Goal: Find specific page/section: Find specific page/section

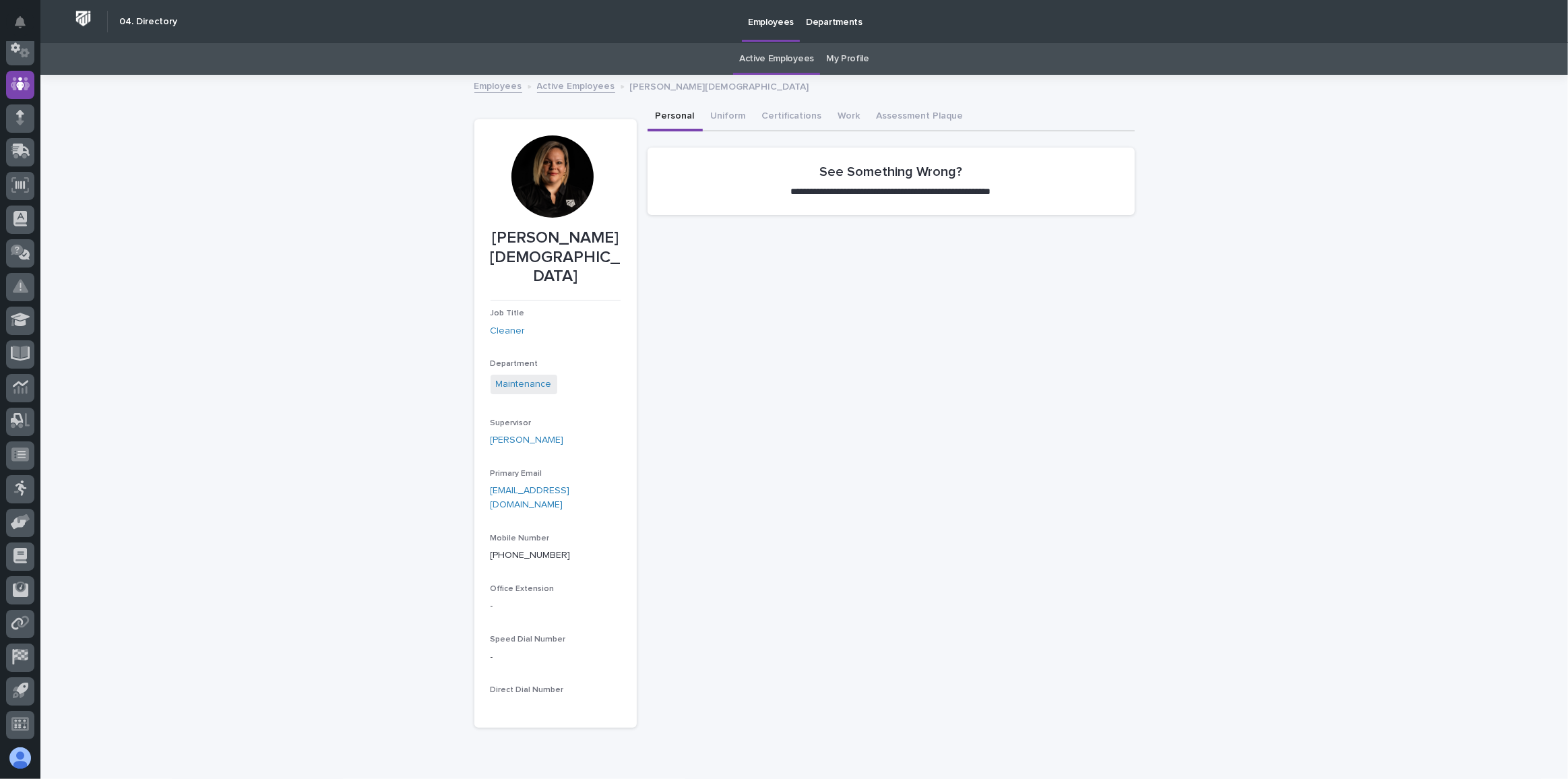
scroll to position [1, 0]
click at [784, 58] on link "Active Employees" at bounding box center [776, 58] width 75 height 32
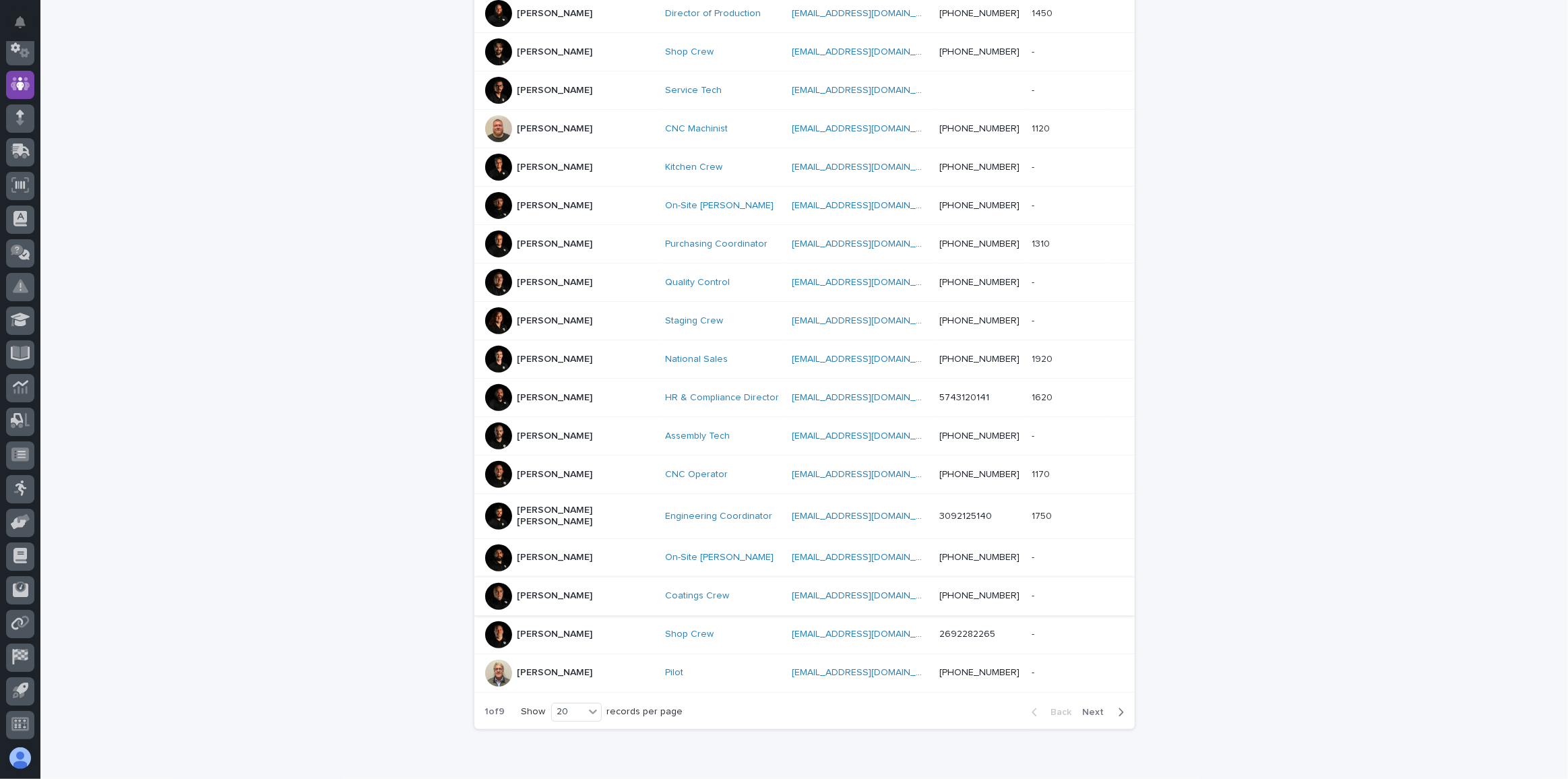
scroll to position [448, 0]
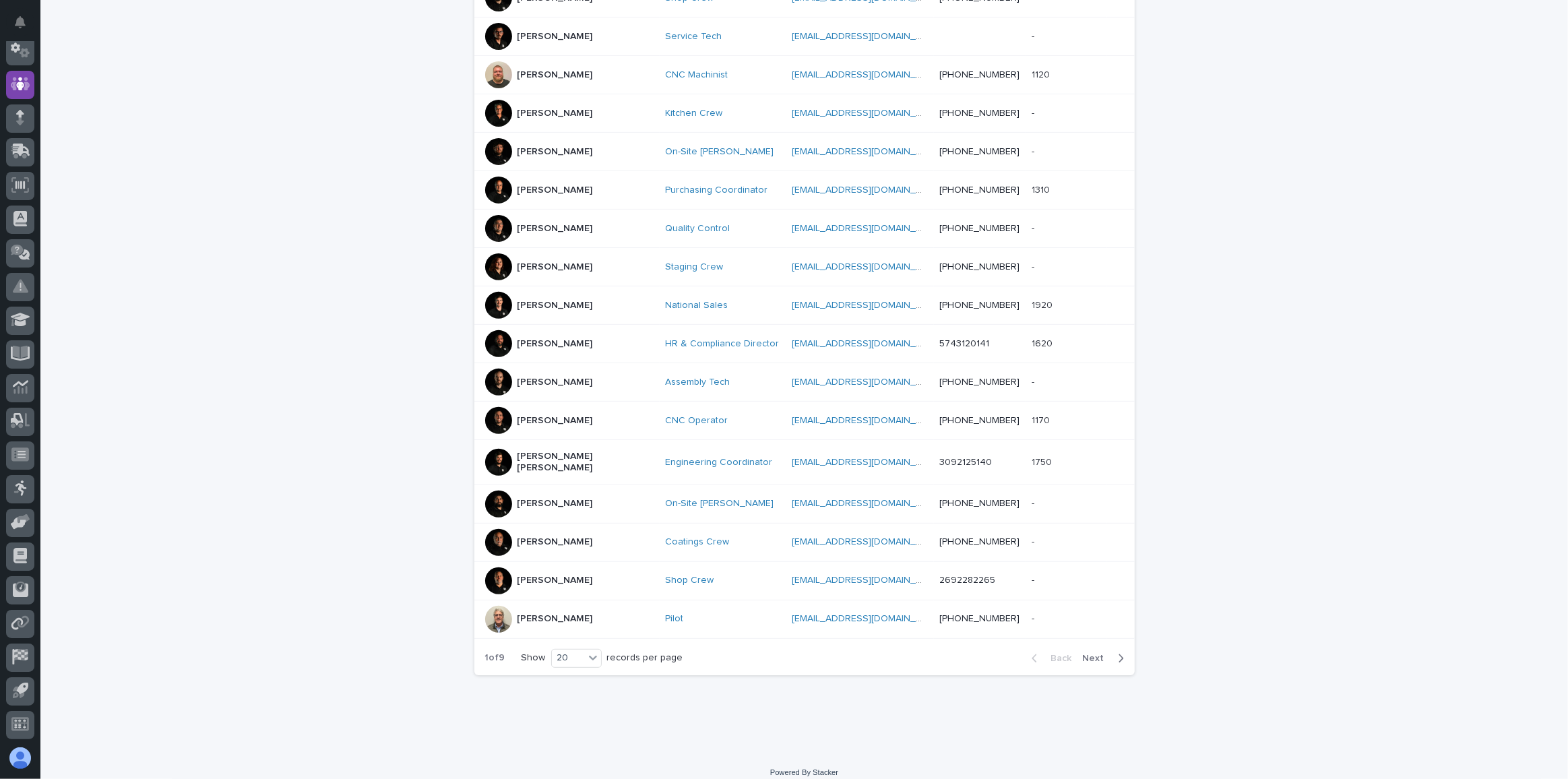
click at [1118, 652] on icon "button" at bounding box center [1121, 658] width 6 height 12
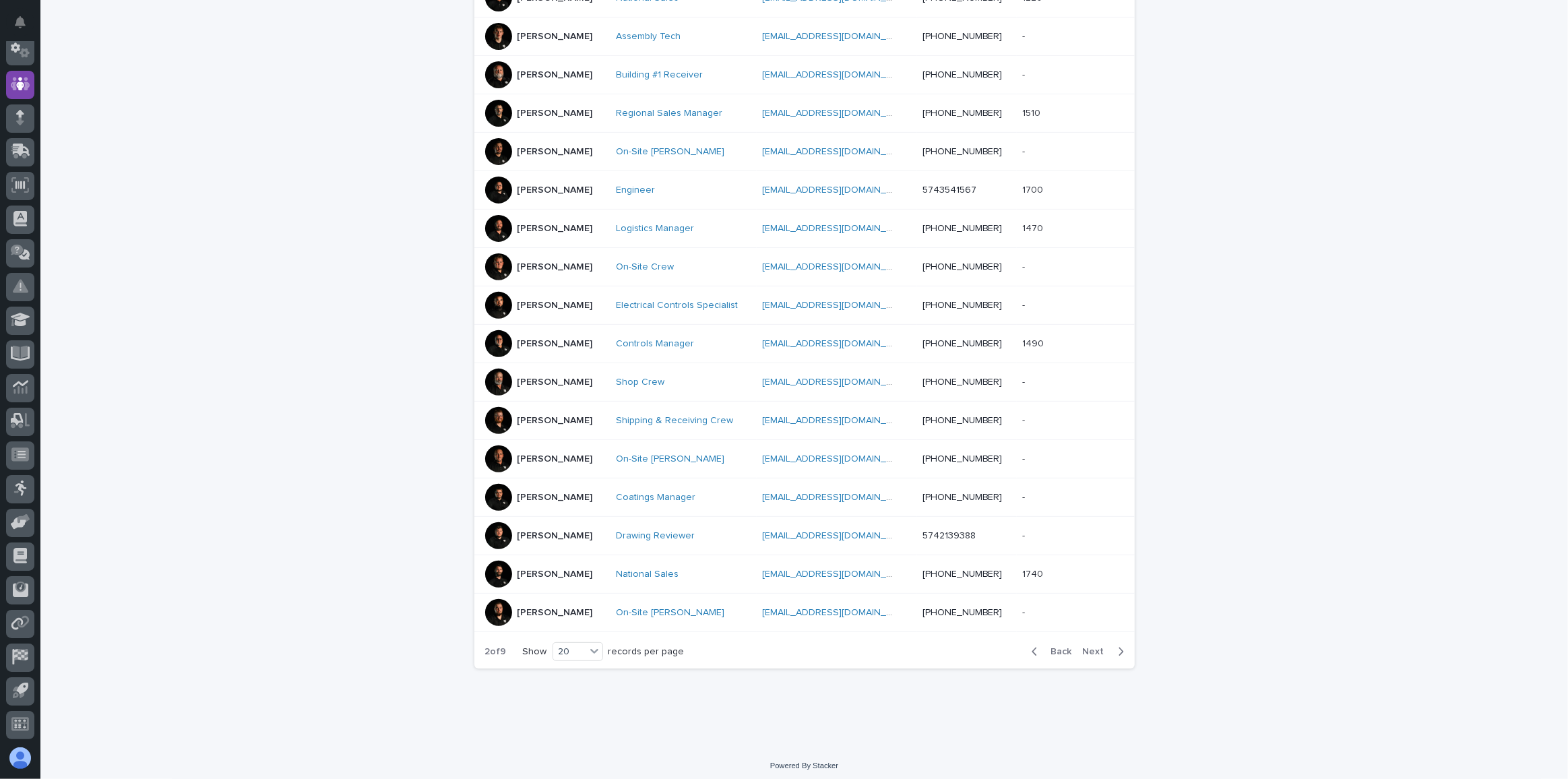
click at [1118, 646] on icon "button" at bounding box center [1121, 651] width 6 height 12
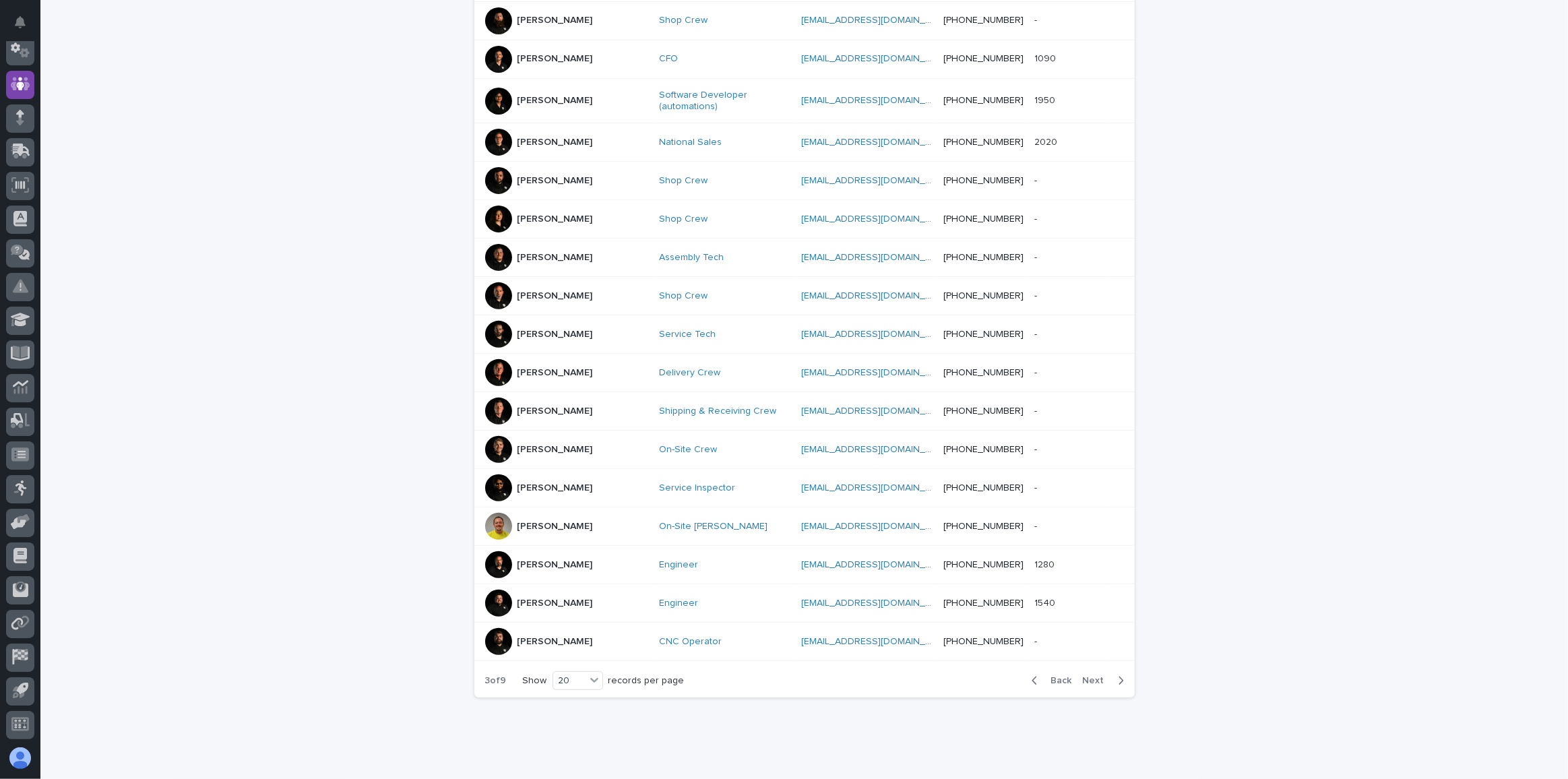
scroll to position [454, 0]
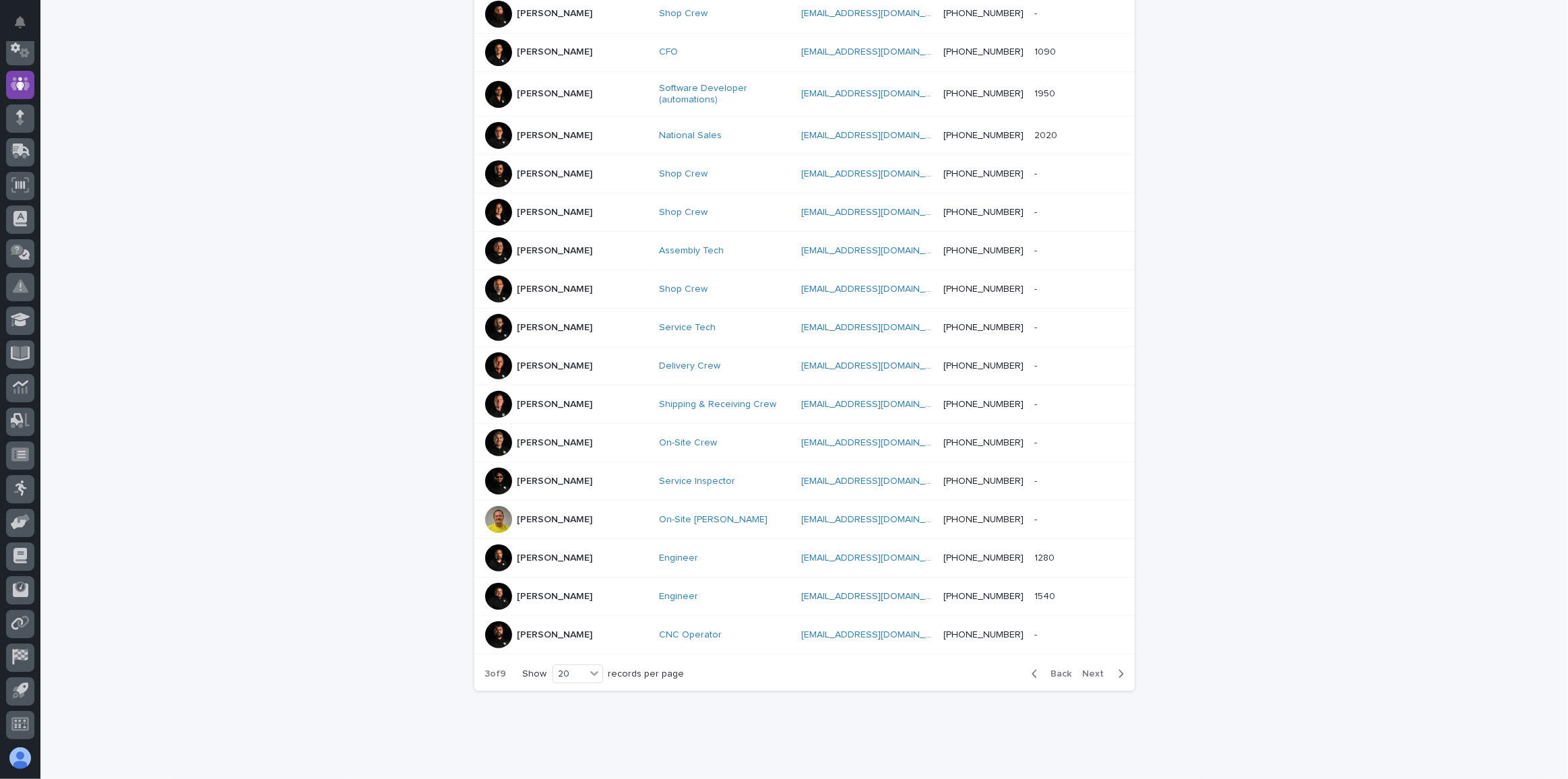
click at [1113, 657] on div "Back Next" at bounding box center [1077, 674] width 114 height 34
click at [1093, 669] on span "Next" at bounding box center [1097, 674] width 30 height 10
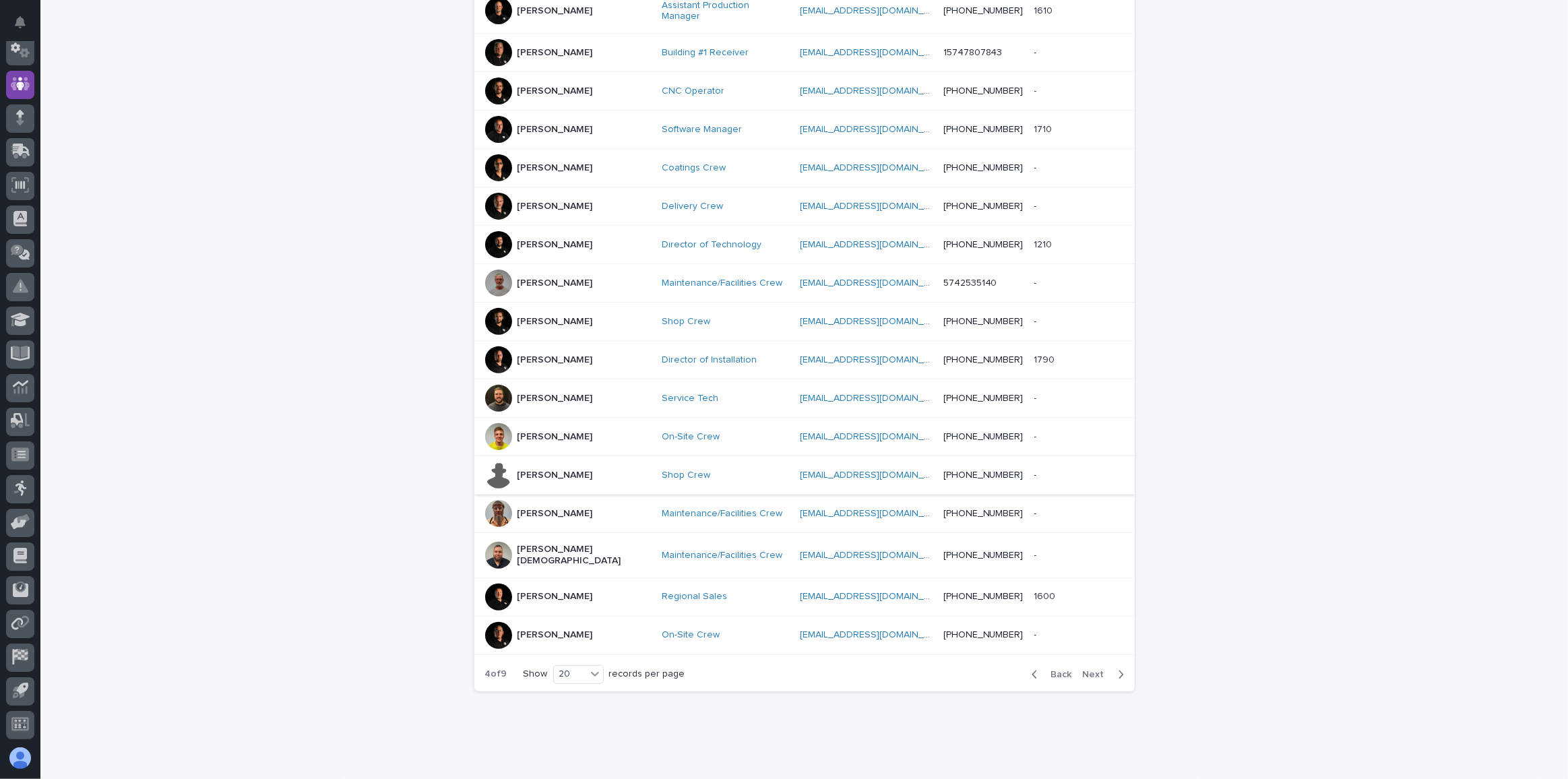
scroll to position [386, 0]
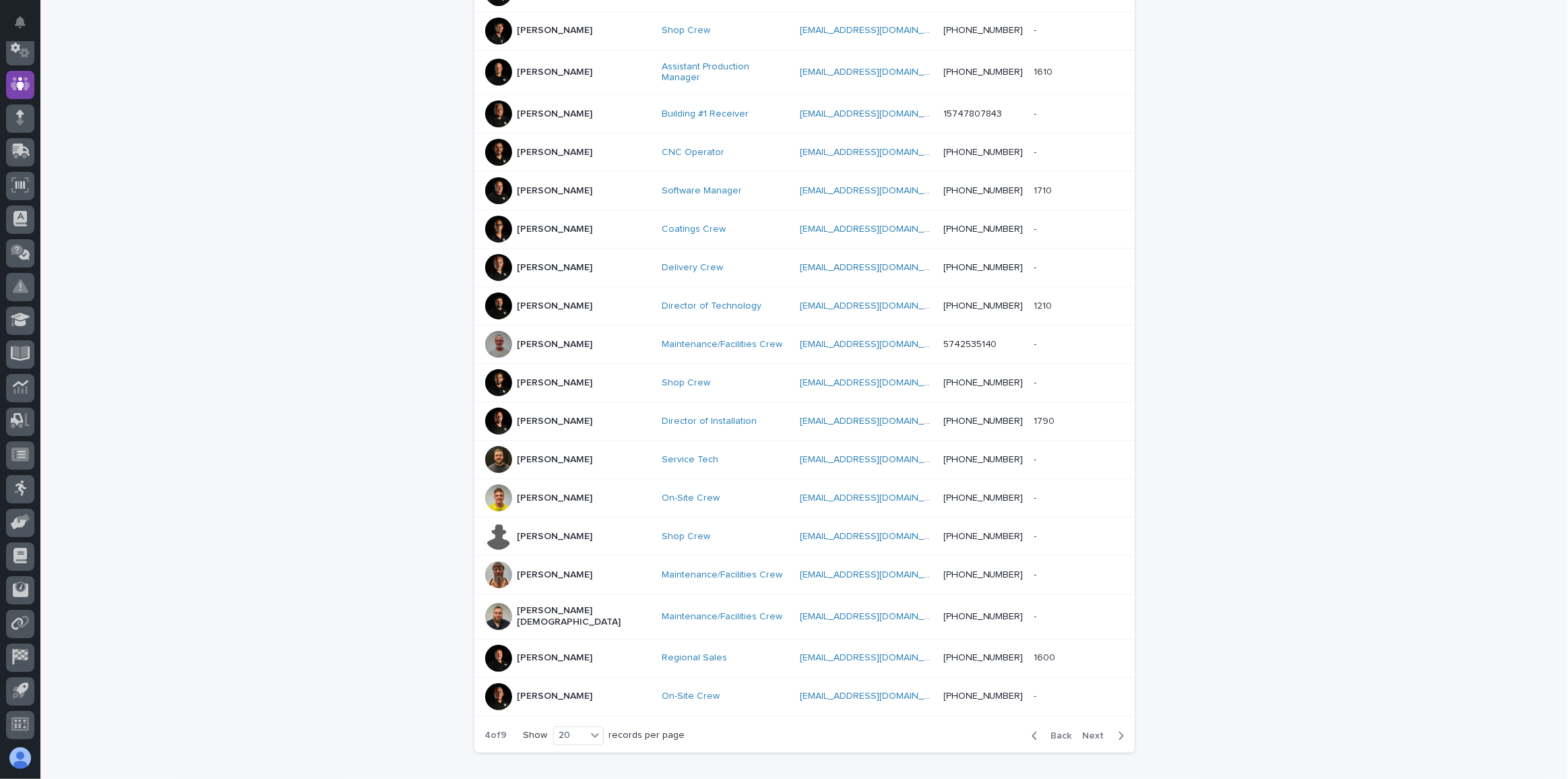
click at [543, 454] on p "[PERSON_NAME]" at bounding box center [555, 460] width 76 height 11
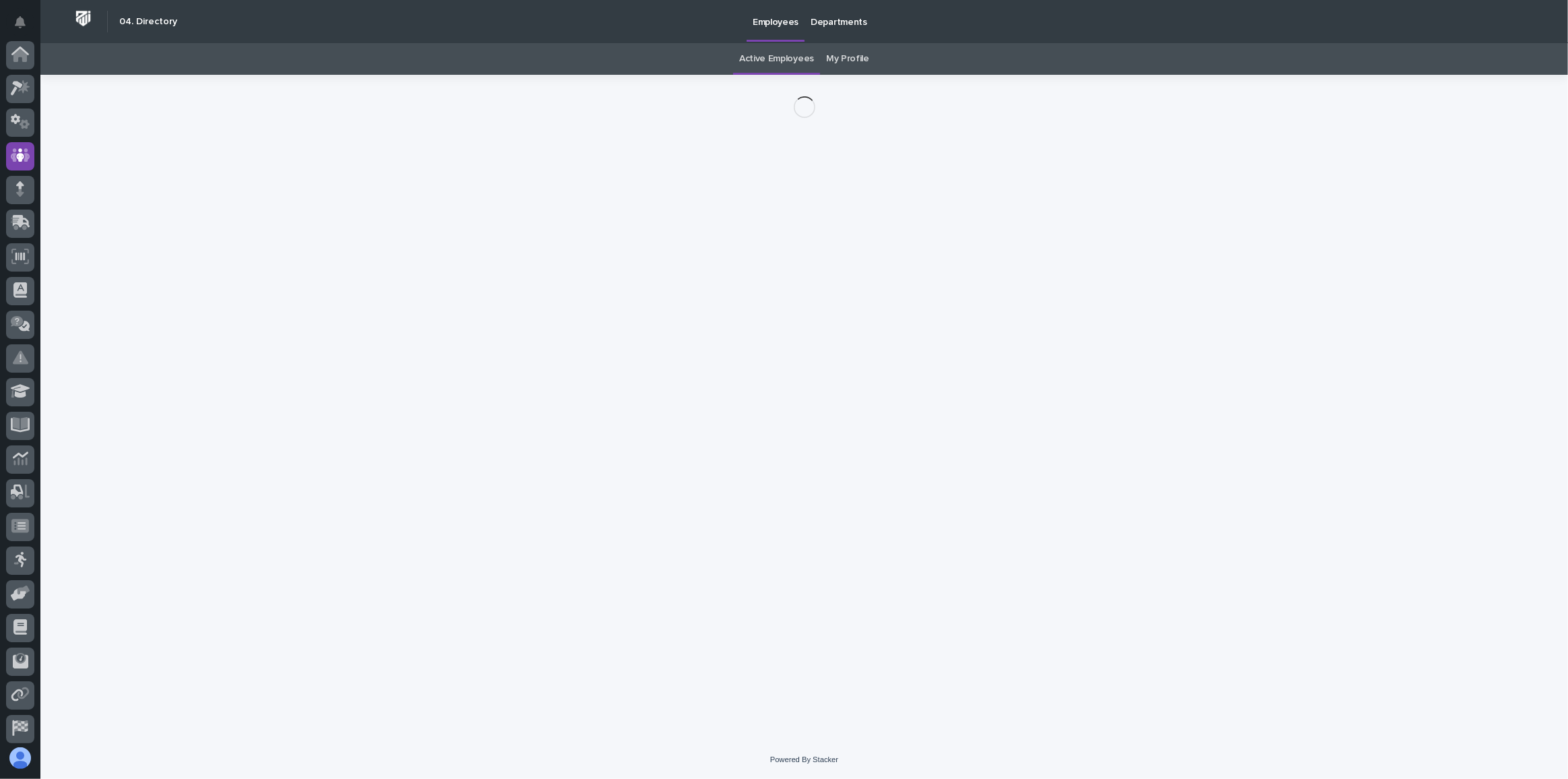
scroll to position [71, 0]
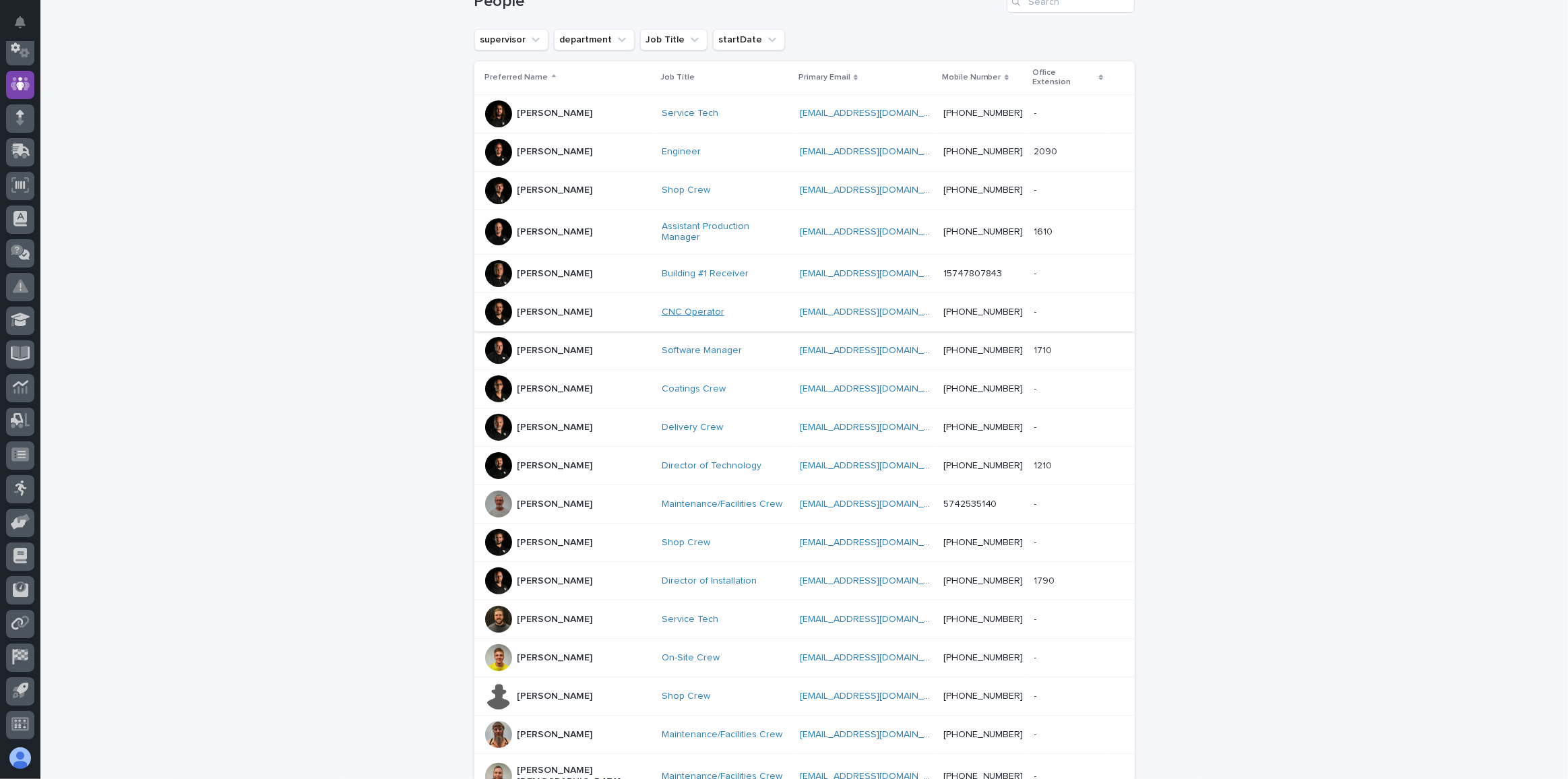
scroll to position [448, 0]
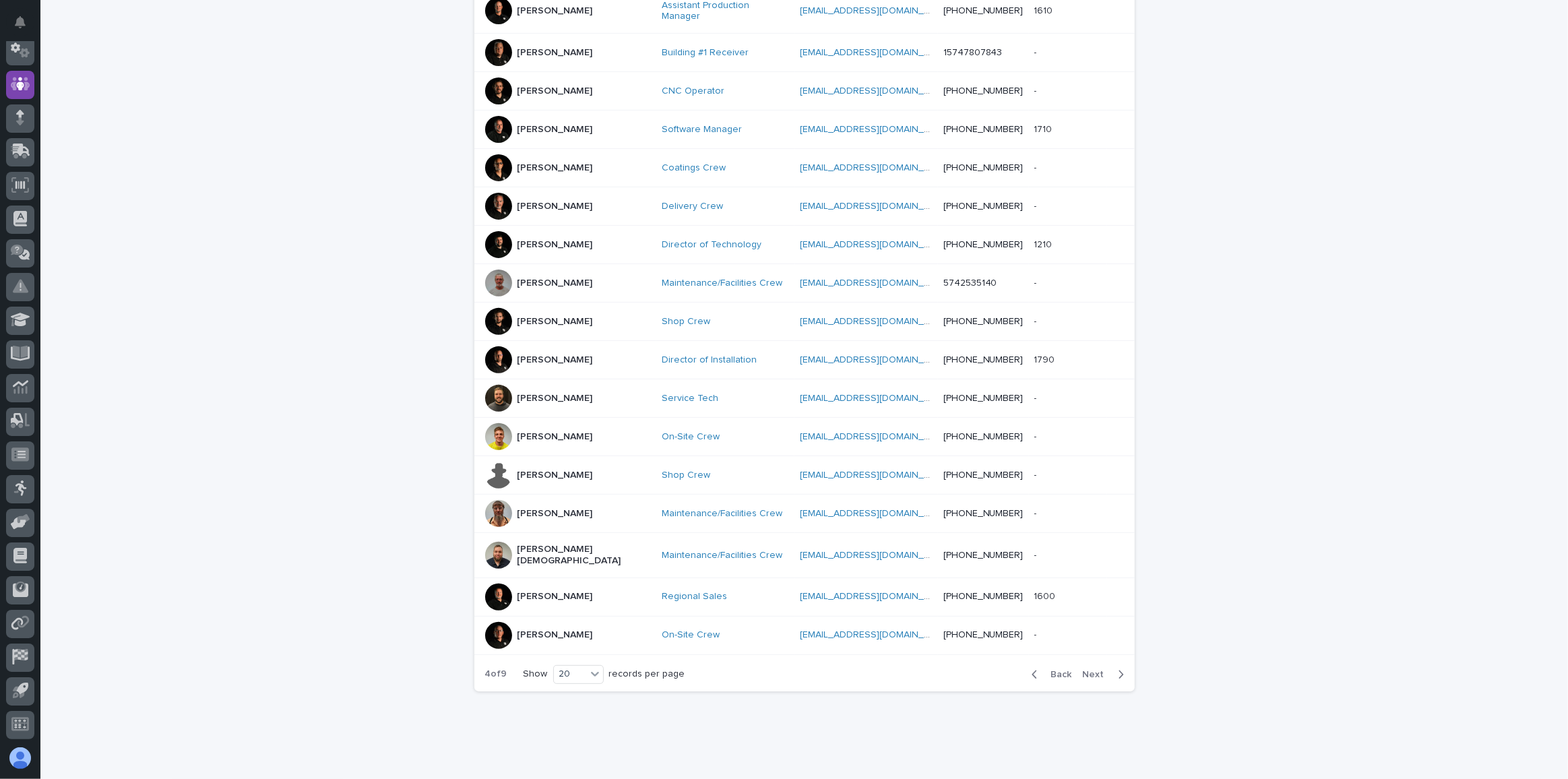
click at [1101, 670] on span "Next" at bounding box center [1097, 674] width 30 height 10
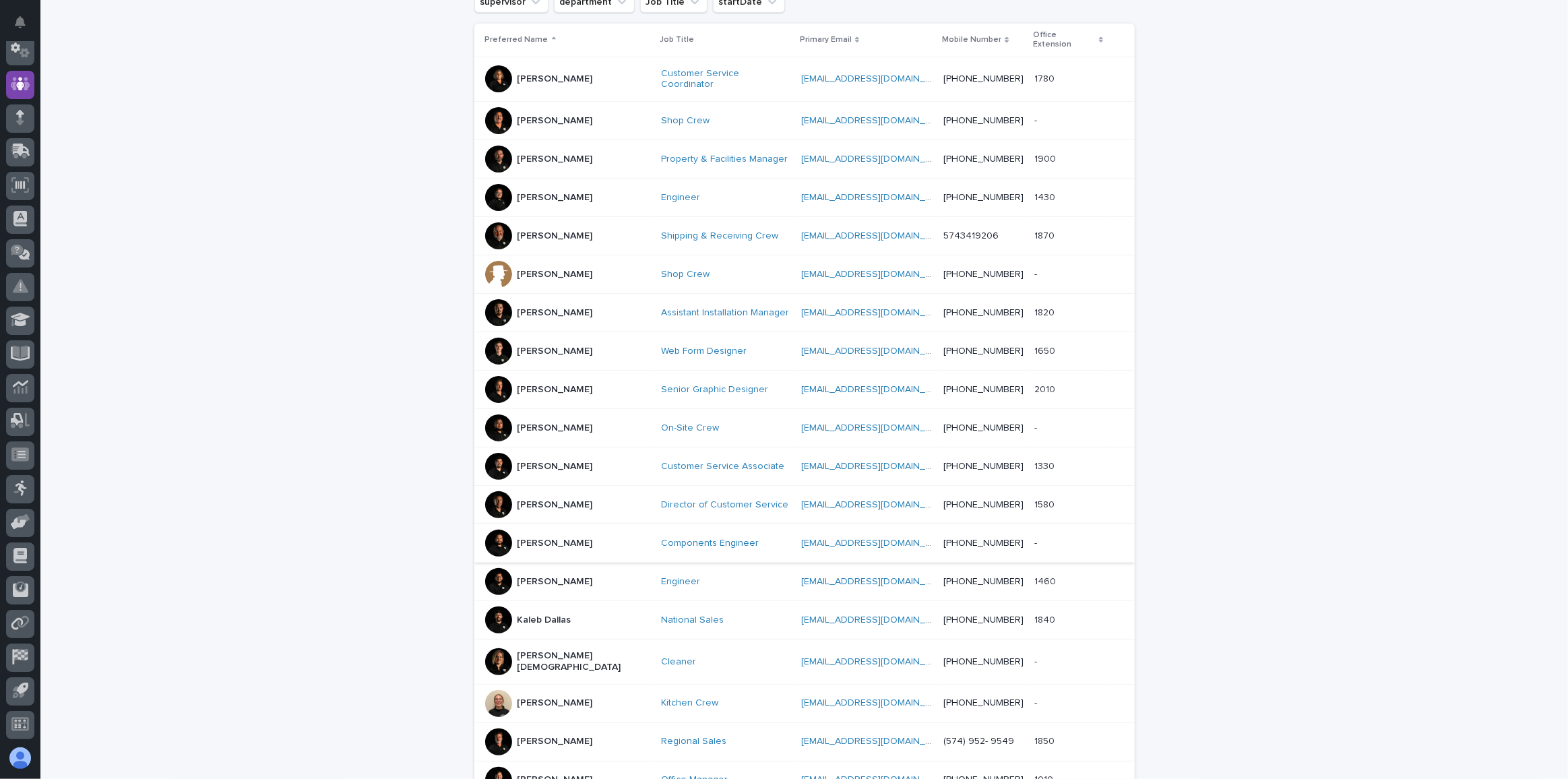
scroll to position [448, 0]
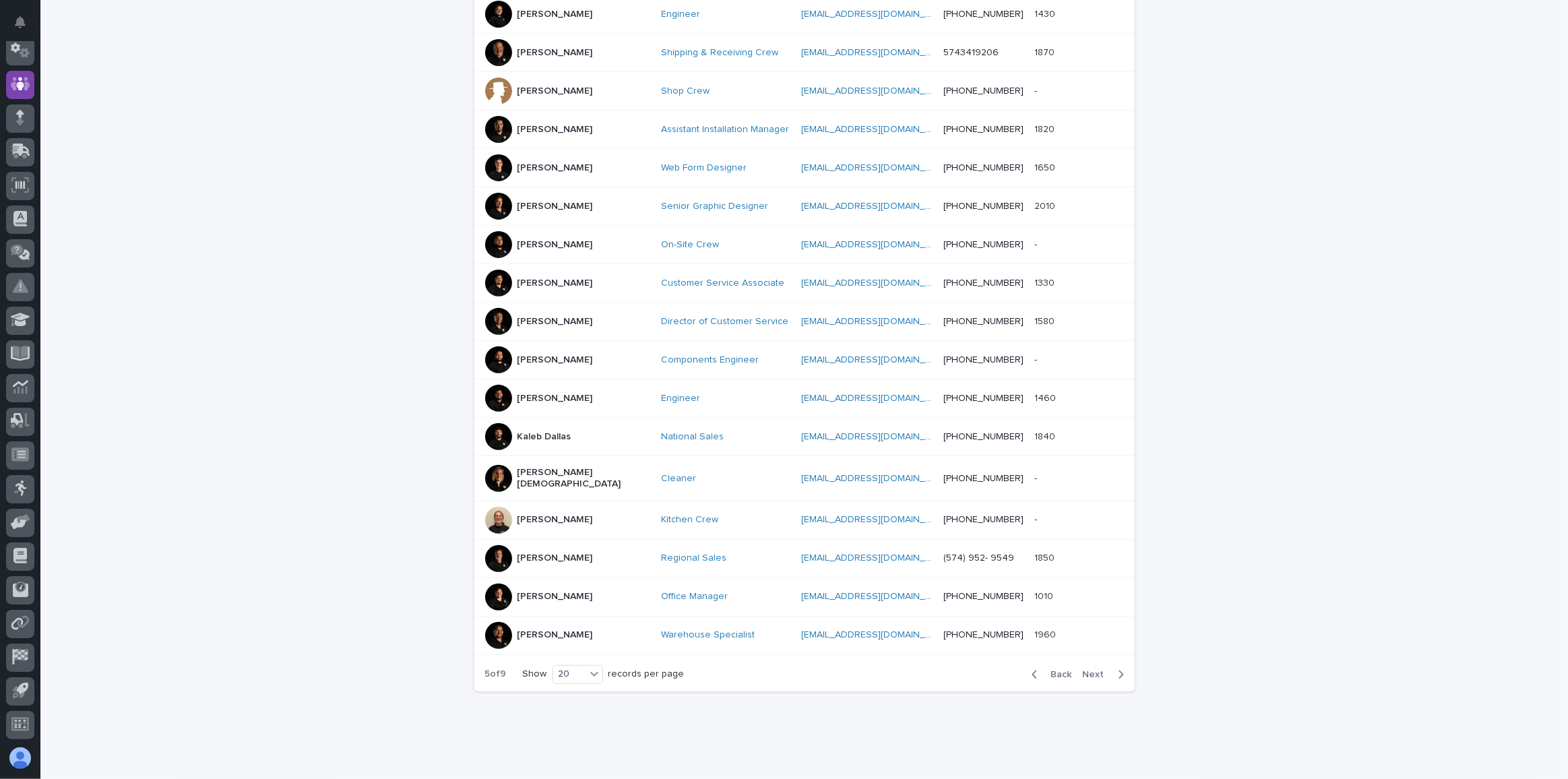
click at [1092, 670] on span "Next" at bounding box center [1097, 674] width 30 height 10
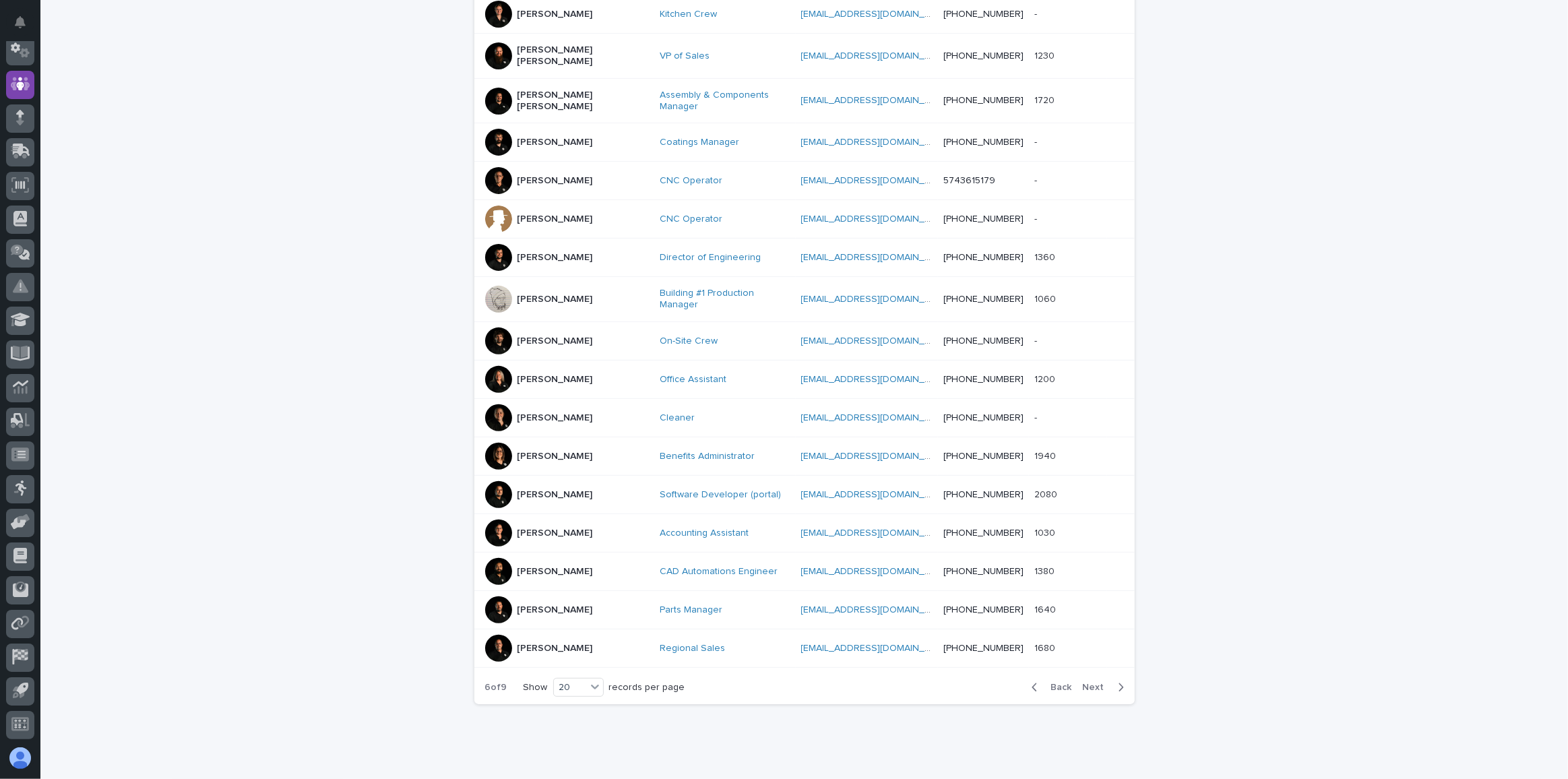
scroll to position [454, 0]
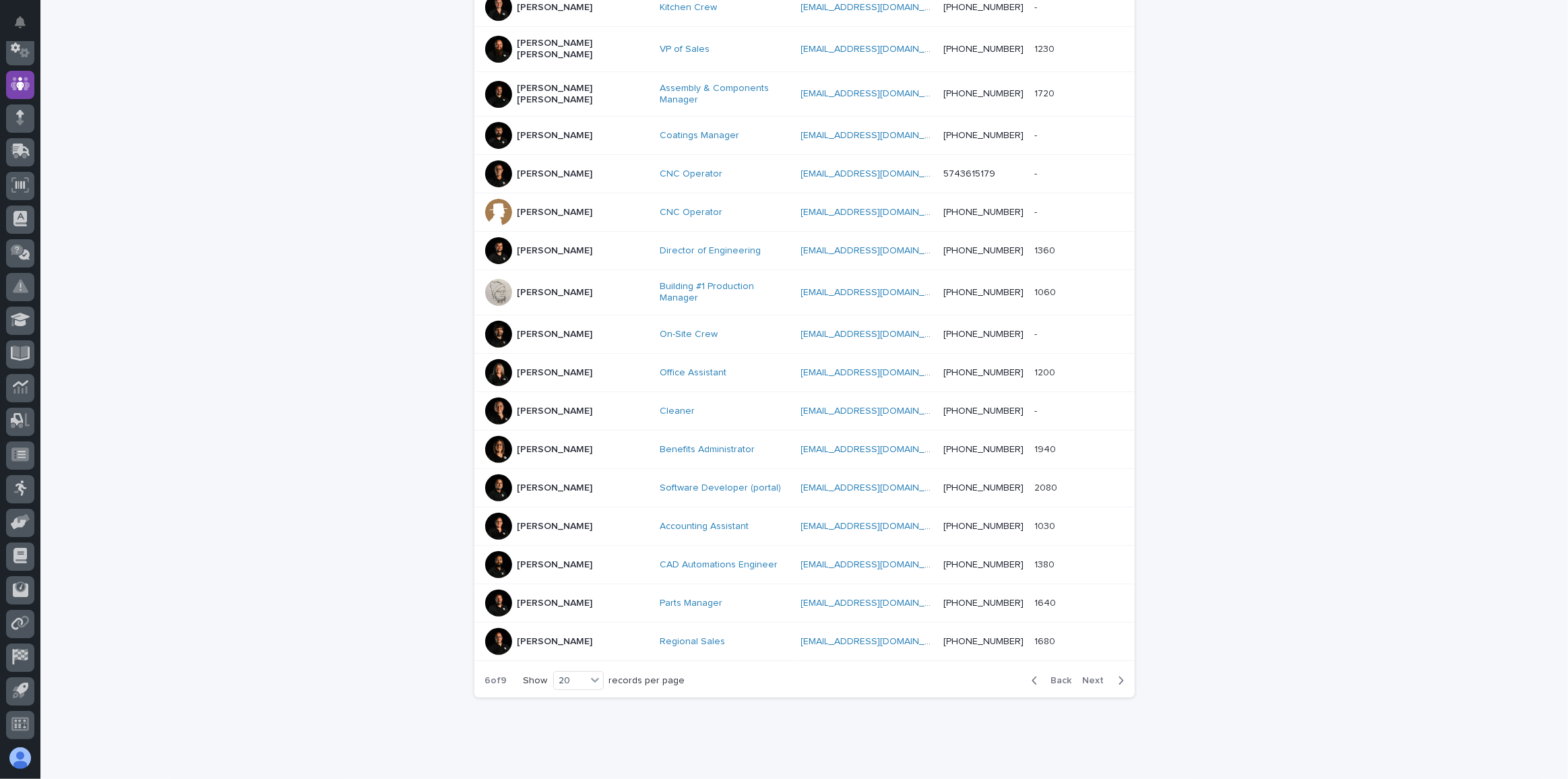
click at [1102, 676] on span "Next" at bounding box center [1097, 681] width 30 height 10
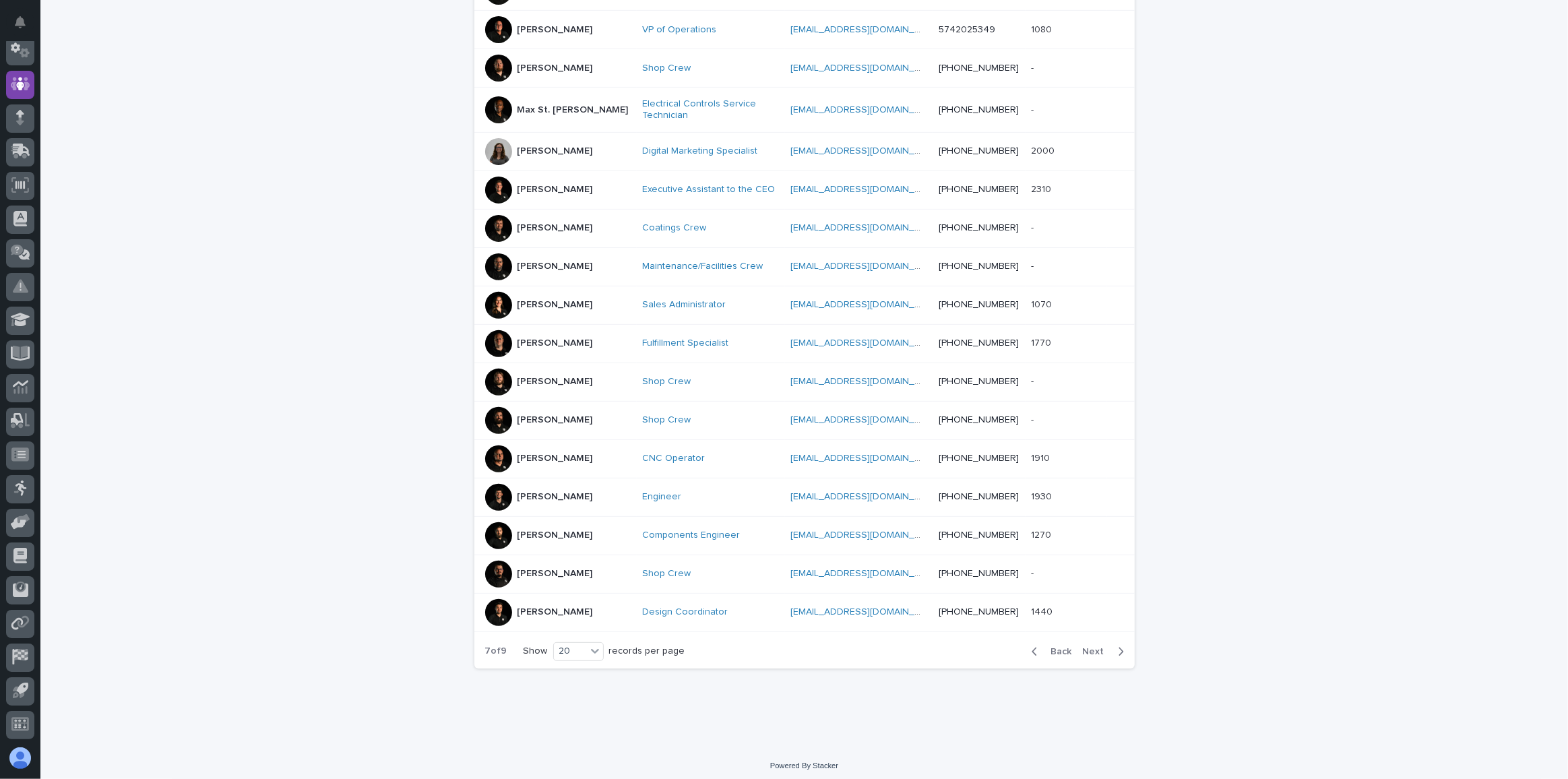
scroll to position [451, 0]
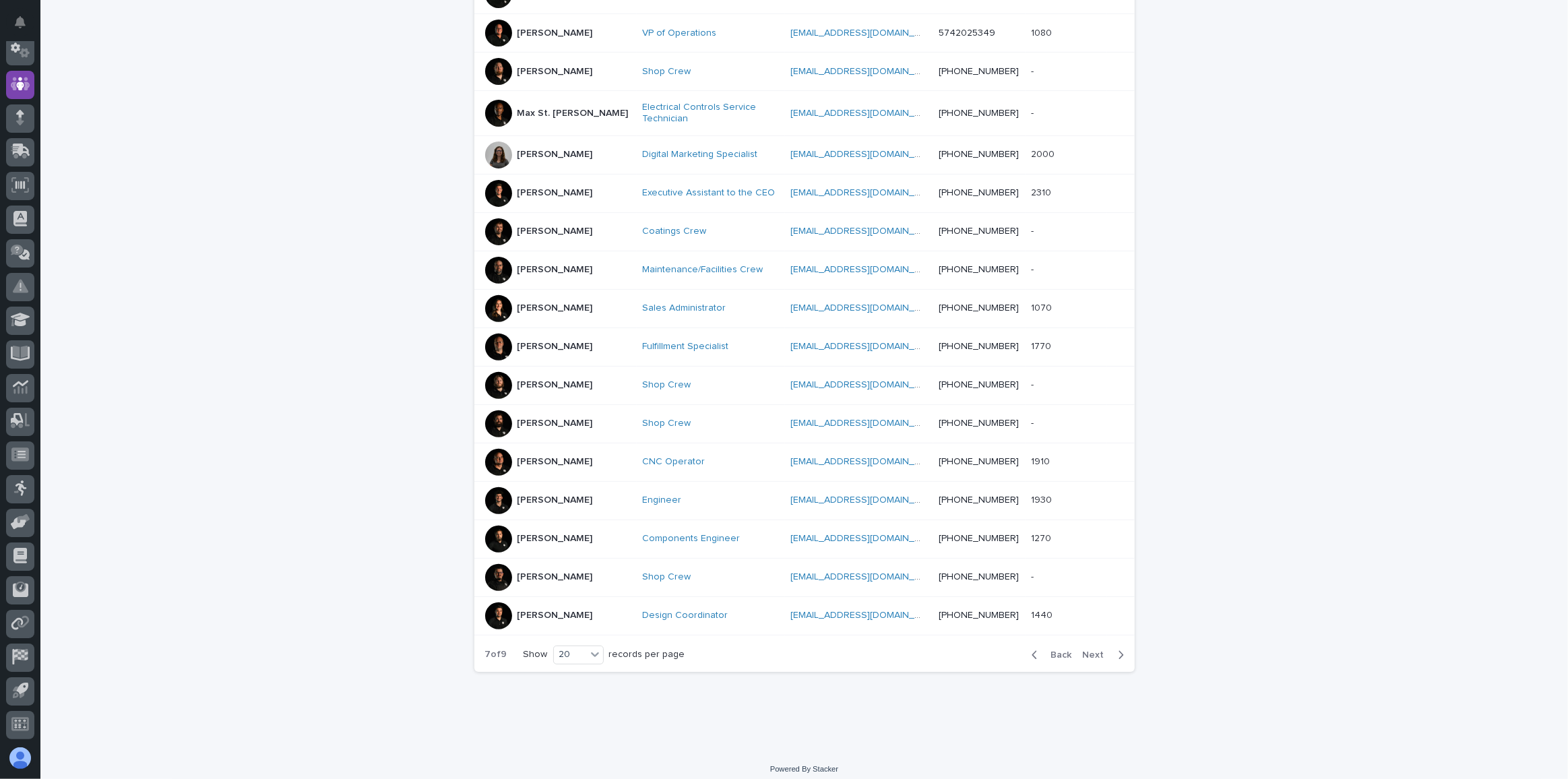
click at [1083, 651] on span "Next" at bounding box center [1097, 655] width 30 height 10
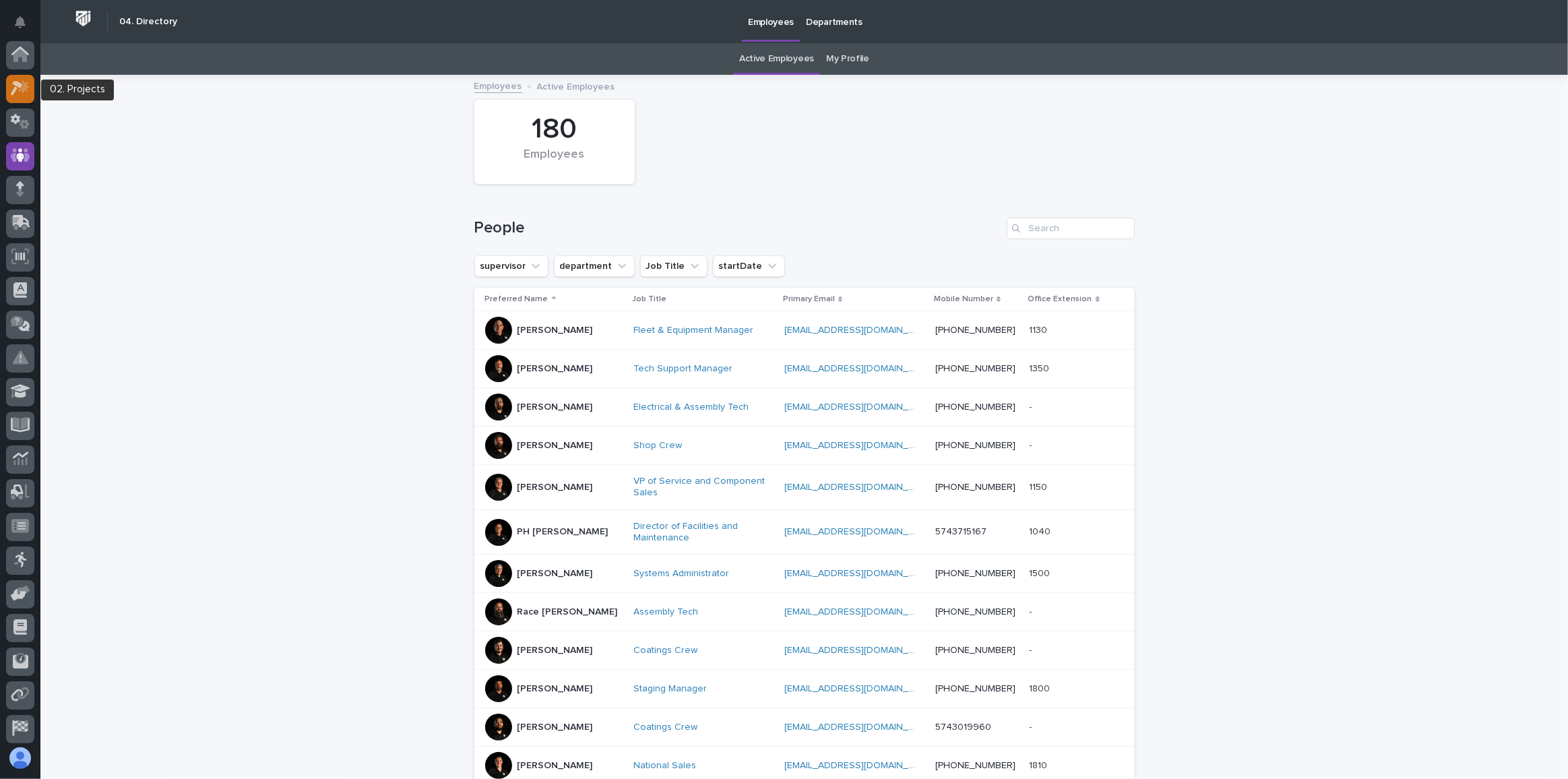
click at [15, 89] on icon at bounding box center [17, 89] width 12 height 15
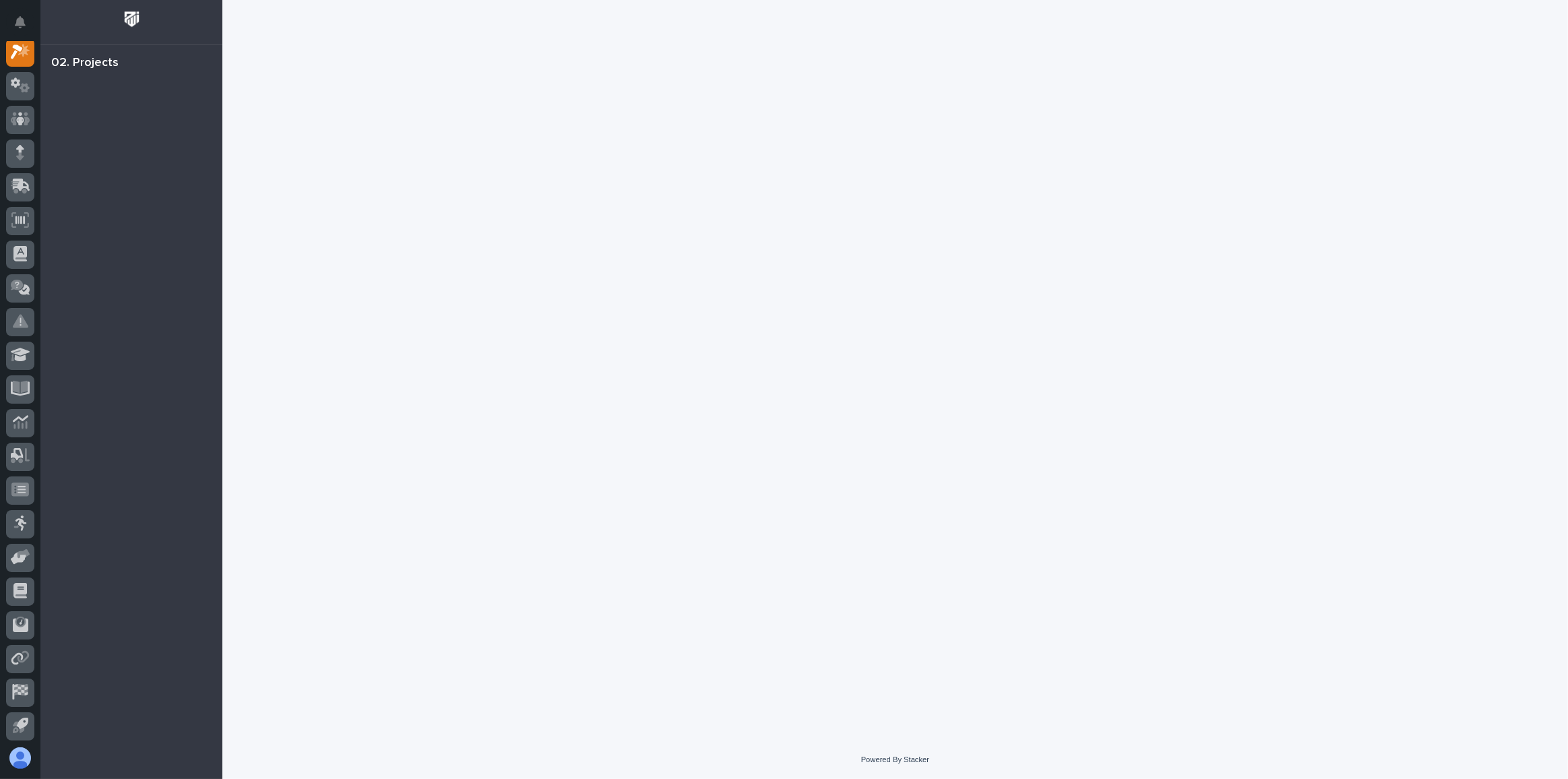
scroll to position [33, 0]
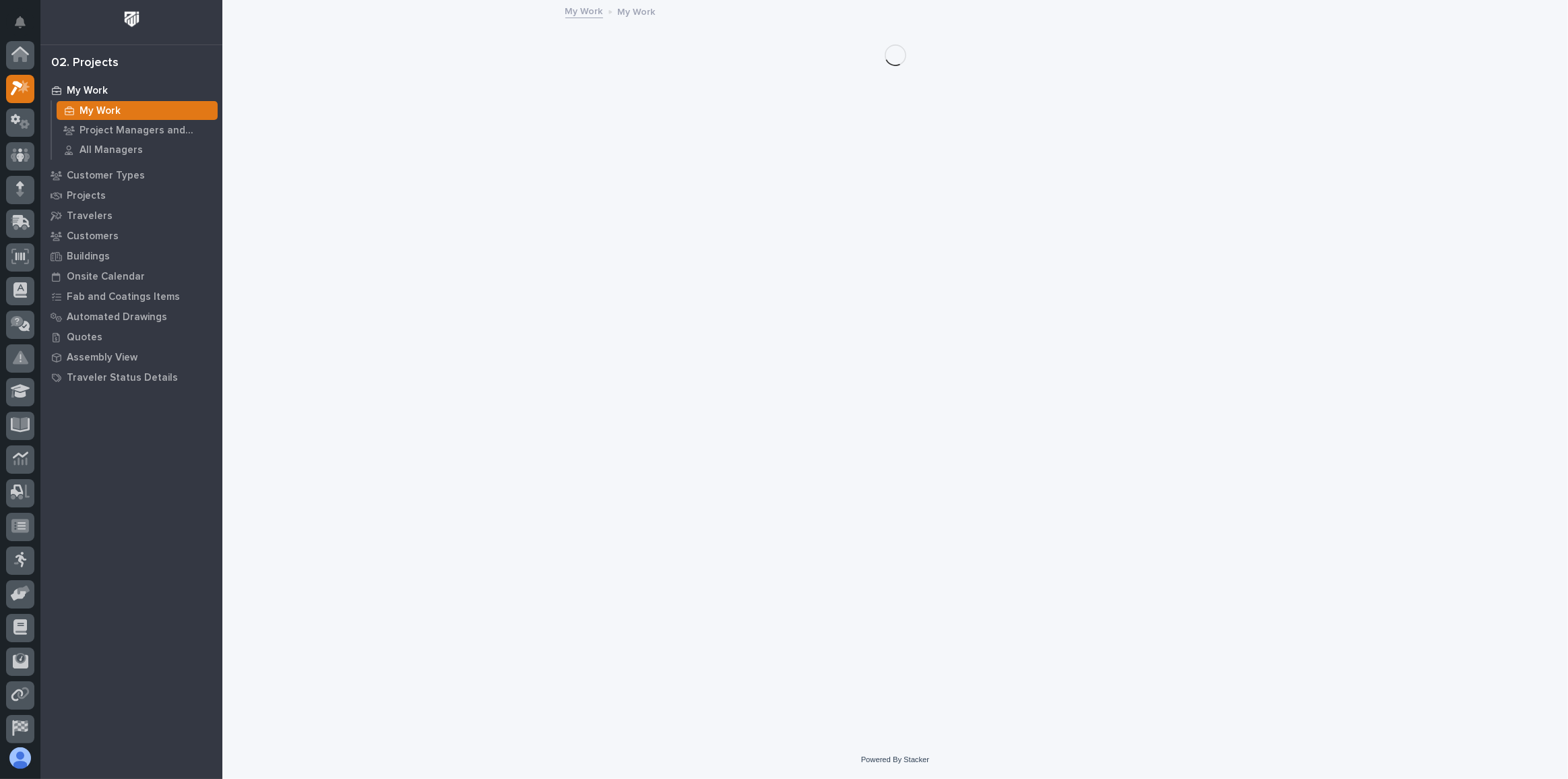
scroll to position [33, 0]
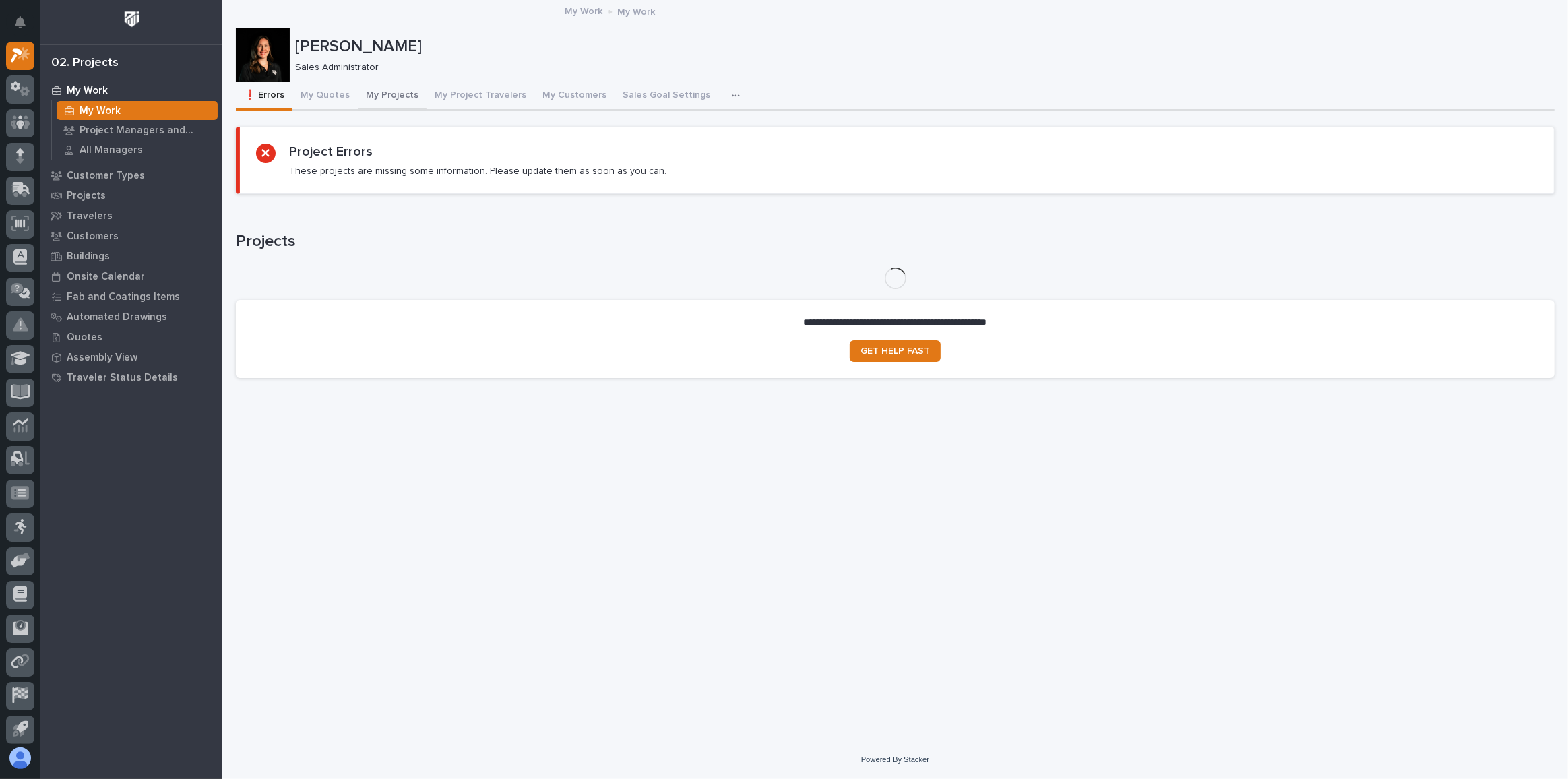
click at [396, 95] on button "My Projects" at bounding box center [392, 96] width 69 height 28
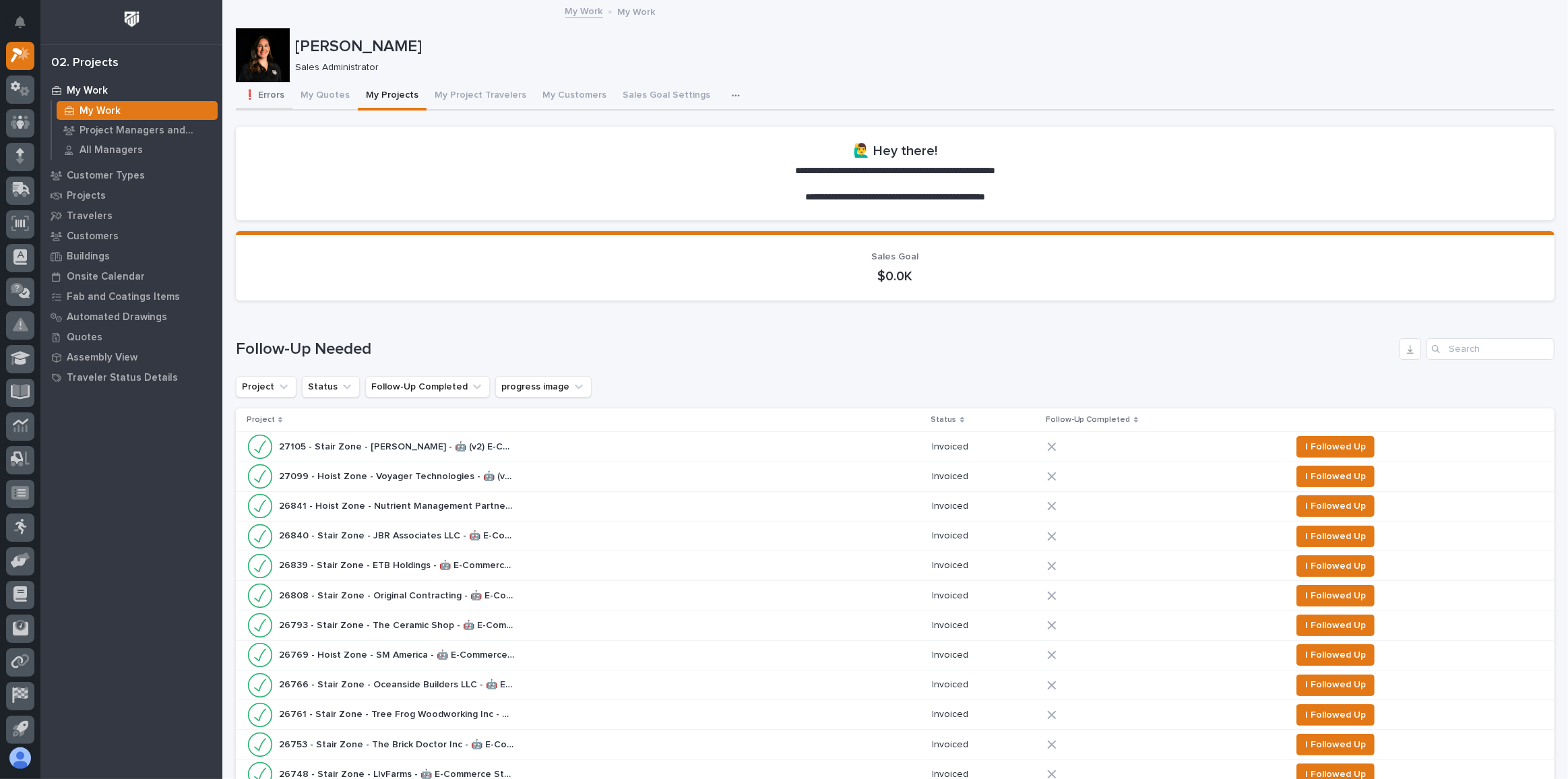
click at [247, 85] on button "❗ Errors" at bounding box center [264, 96] width 57 height 28
